Goal: Transaction & Acquisition: Purchase product/service

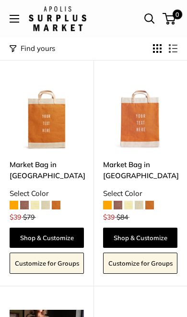
scroll to position [1720, 0]
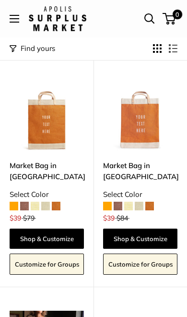
click at [138, 203] on span at bounding box center [139, 206] width 9 height 9
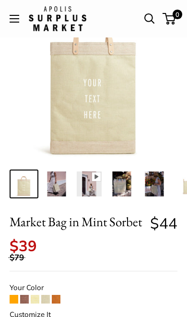
scroll to position [69, 0]
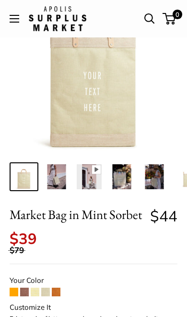
click at [48, 288] on span at bounding box center [45, 292] width 9 height 9
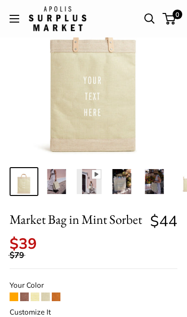
scroll to position [64, 0]
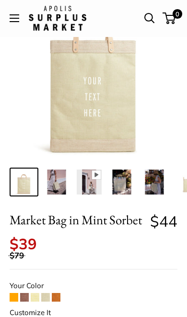
click at [35, 293] on span at bounding box center [35, 297] width 9 height 9
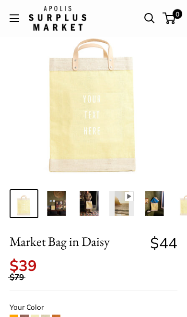
scroll to position [43, 0]
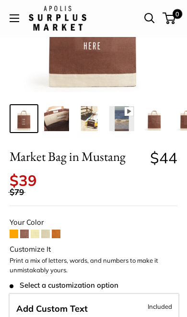
scroll to position [128, 0]
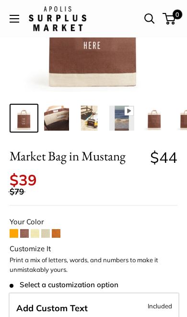
click at [59, 229] on span at bounding box center [56, 233] width 9 height 9
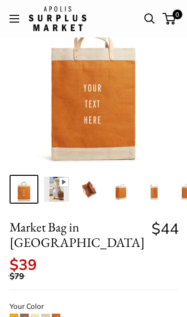
scroll to position [64, 0]
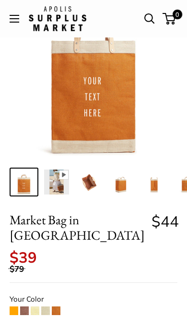
click at [24, 306] on span at bounding box center [24, 310] width 9 height 9
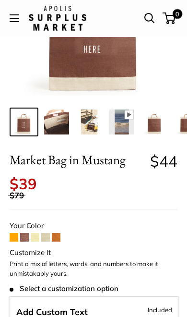
scroll to position [125, 0]
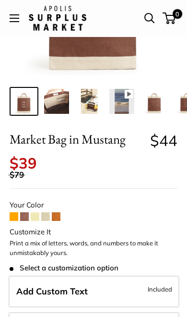
click at [127, 280] on label "Add Custom Text Included" at bounding box center [94, 292] width 171 height 32
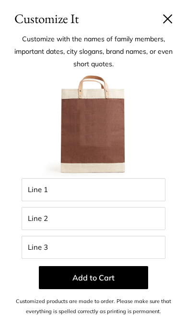
scroll to position [145, 0]
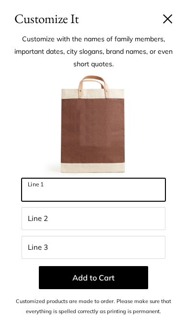
click at [140, 195] on input "Line 1" at bounding box center [94, 189] width 144 height 23
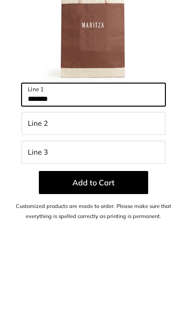
type input "*******"
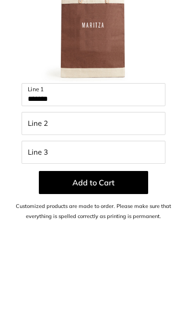
click at [125, 266] on button "Add to Cart" at bounding box center [94, 277] width 110 height 23
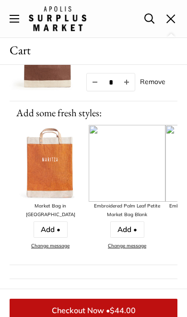
scroll to position [269, 0]
click at [134, 312] on span "$44.00" at bounding box center [123, 310] width 26 height 10
